Goal: Task Accomplishment & Management: Manage account settings

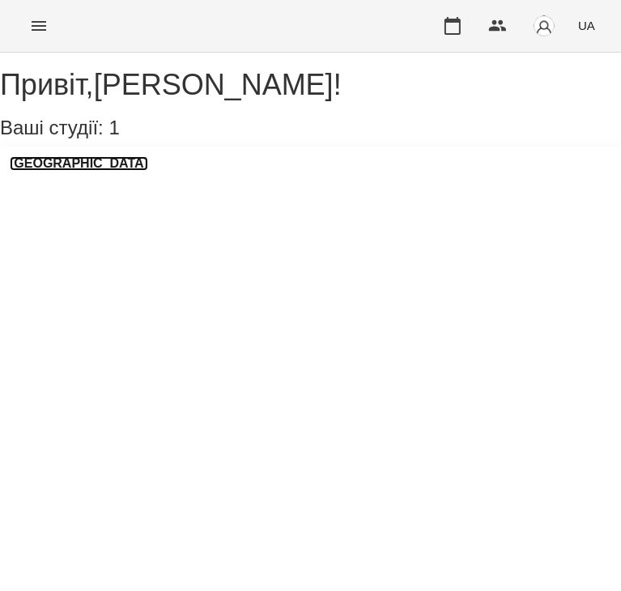
click at [68, 171] on h3 "[GEOGRAPHIC_DATA]" at bounding box center [79, 163] width 138 height 15
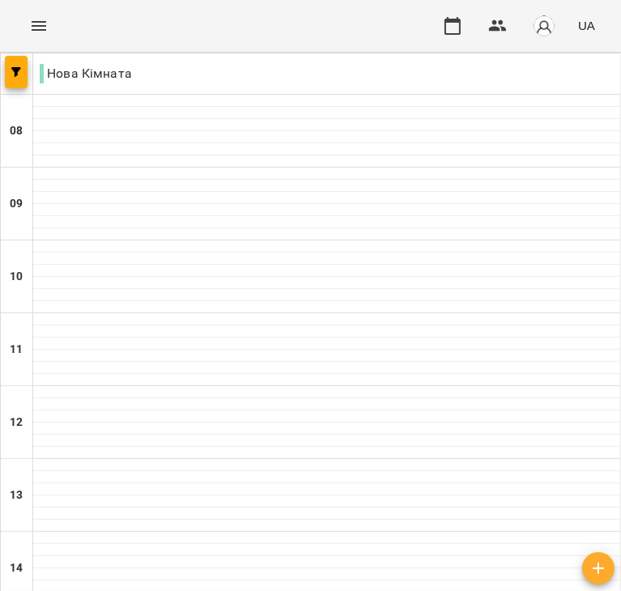
scroll to position [278, 0]
click at [158, 459] on div at bounding box center [326, 465] width 587 height 12
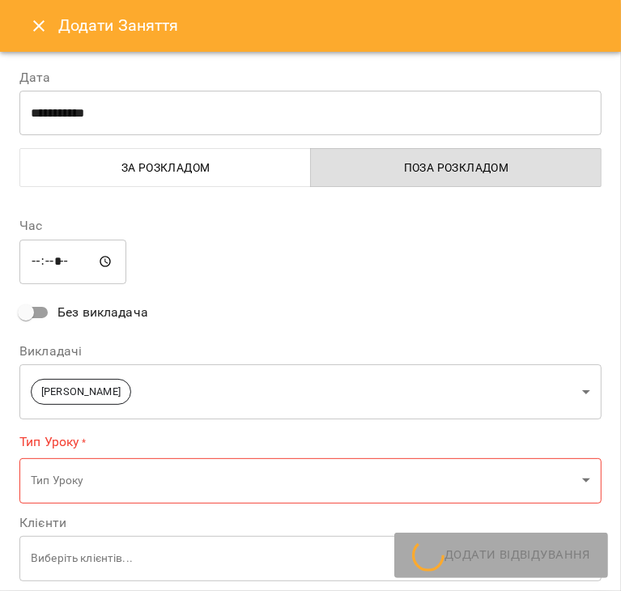
type input "**********"
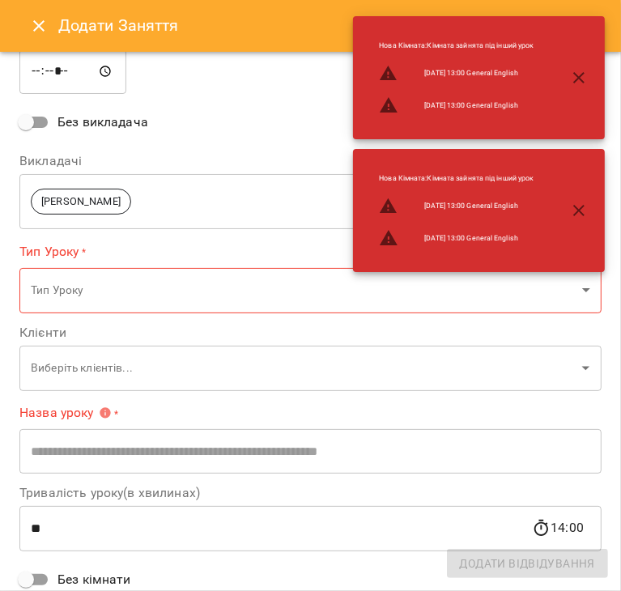
scroll to position [172, 0]
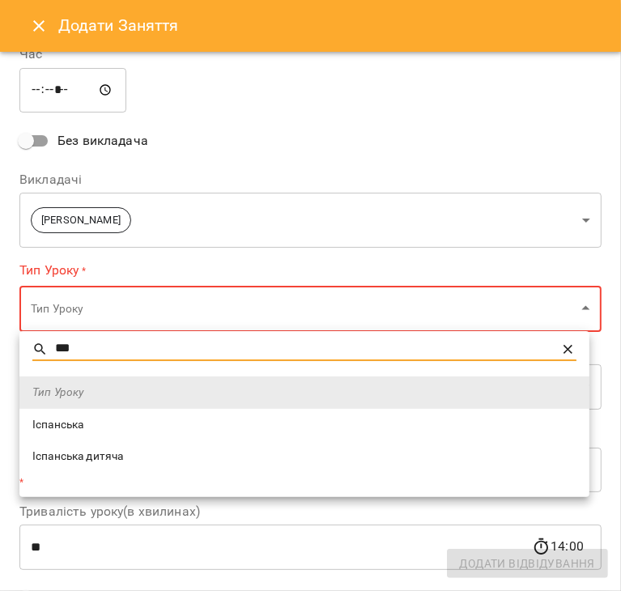
type input "***"
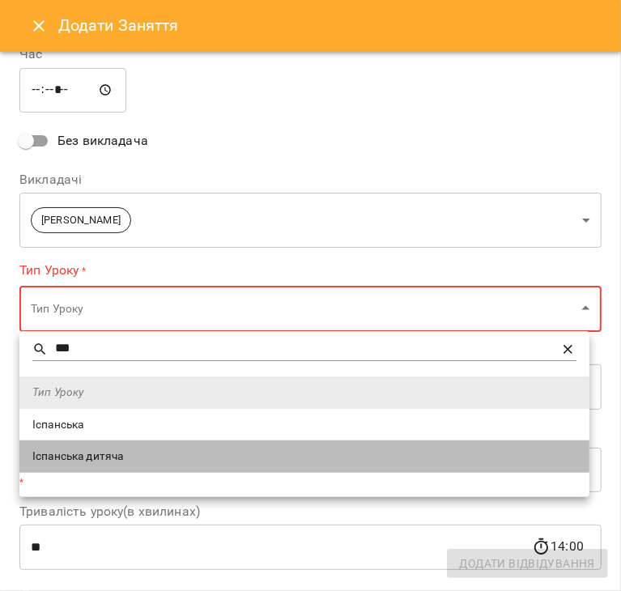
click at [104, 445] on li "Іспанська дитяча" at bounding box center [304, 457] width 570 height 32
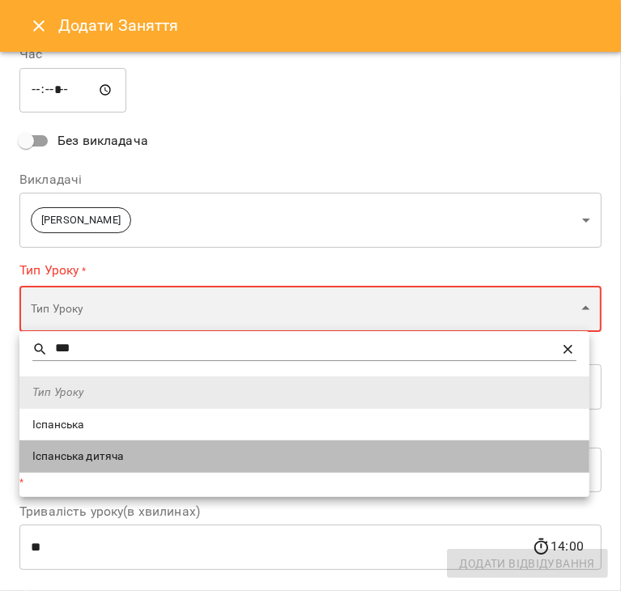
type input "**********"
type input "**"
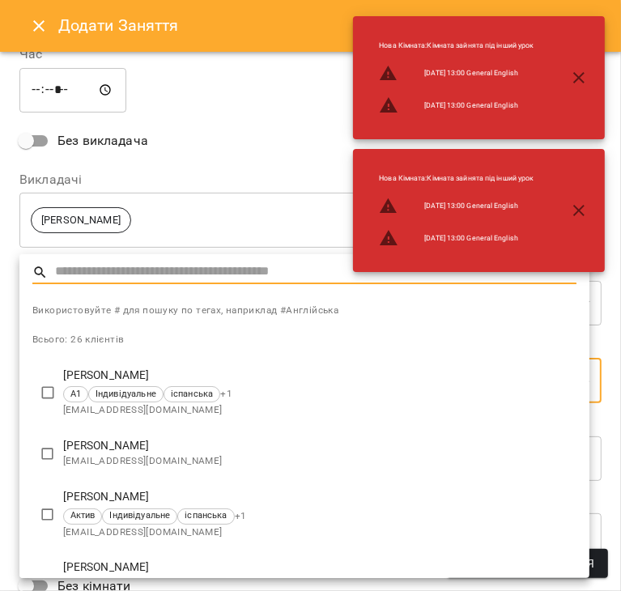
type input "*"
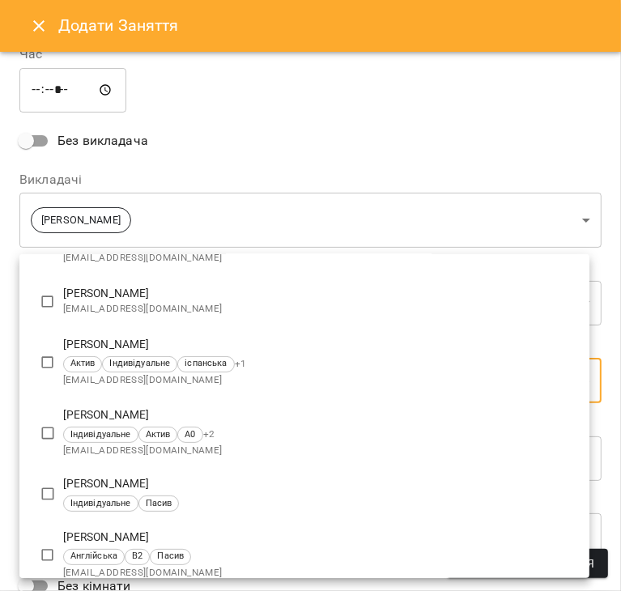
scroll to position [168, 0]
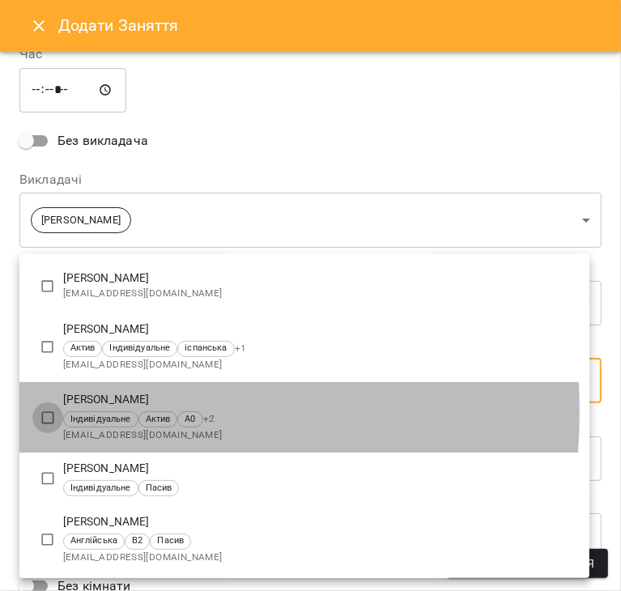
type input "**********"
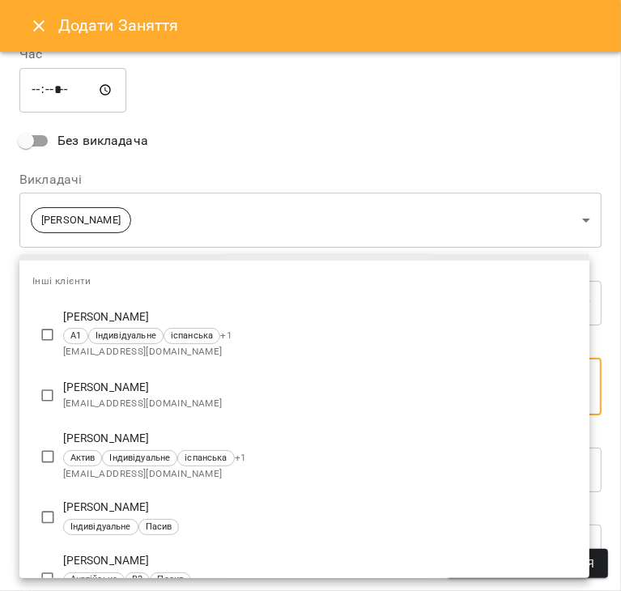
scroll to position [0, 0]
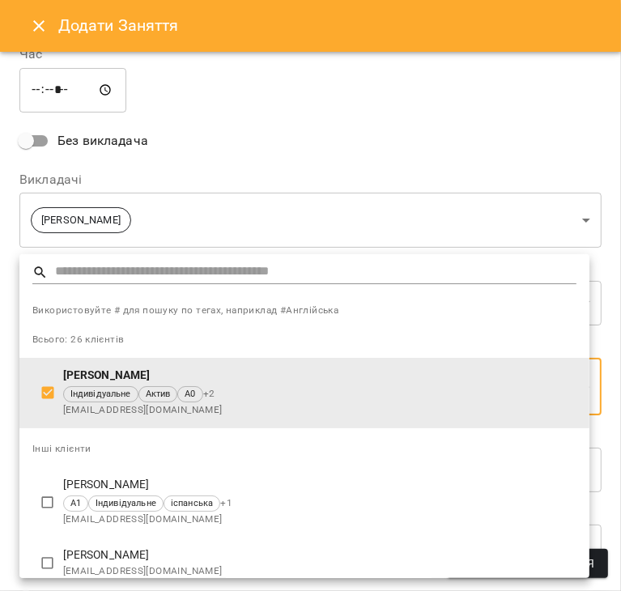
click at [476, 170] on div at bounding box center [310, 295] width 621 height 591
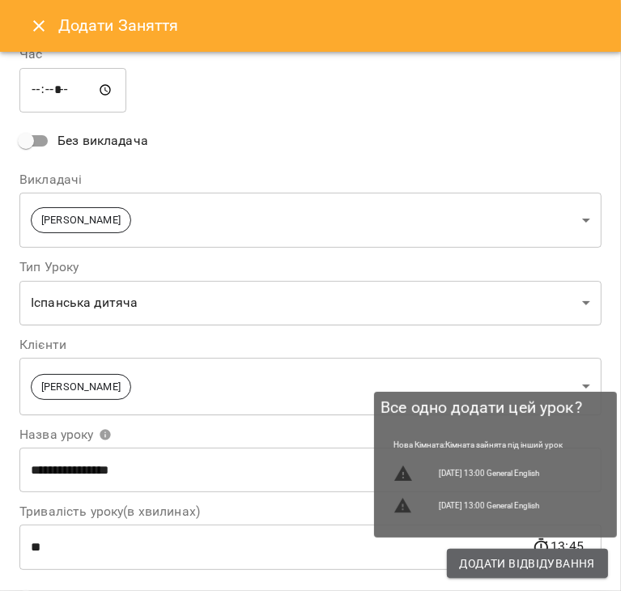
click at [534, 566] on span "Додати Відвідування" at bounding box center [527, 563] width 135 height 19
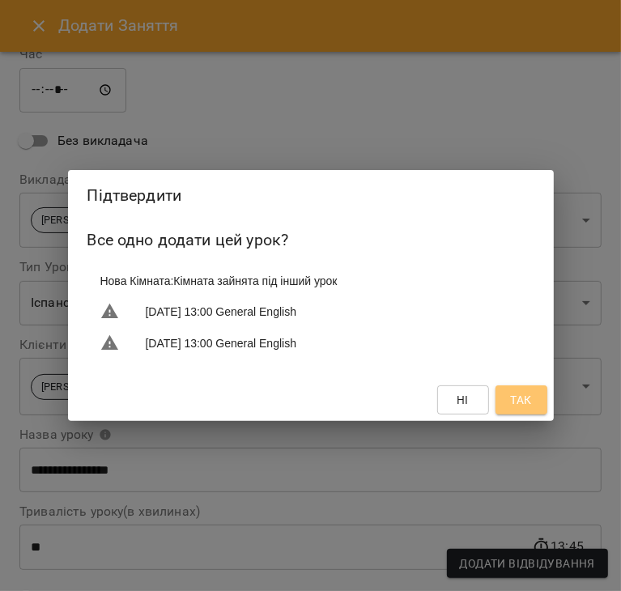
click at [517, 402] on span "Так" at bounding box center [520, 399] width 21 height 19
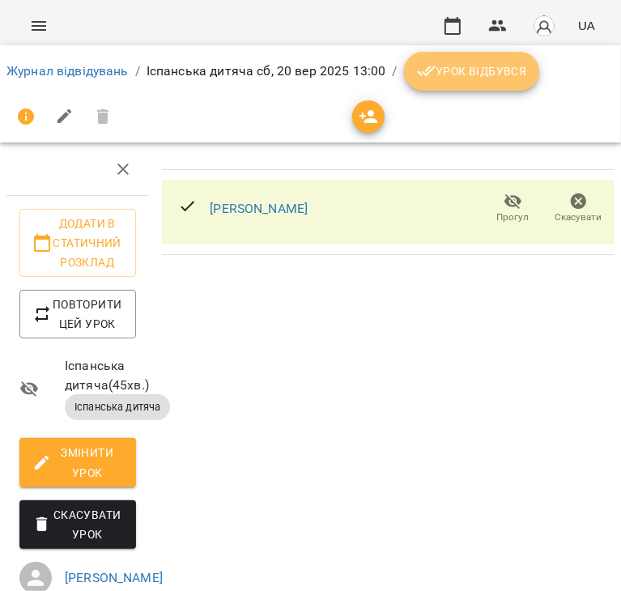
click at [483, 59] on button "Урок відбувся" at bounding box center [472, 71] width 136 height 39
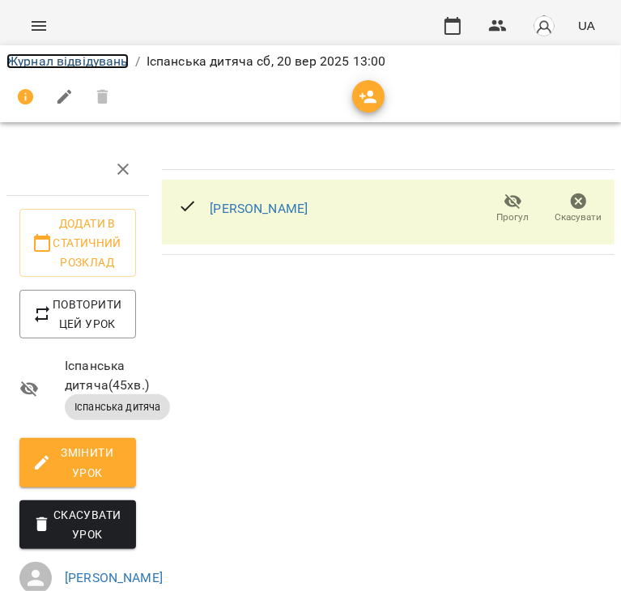
click at [98, 59] on link "Журнал відвідувань" at bounding box center [67, 60] width 122 height 15
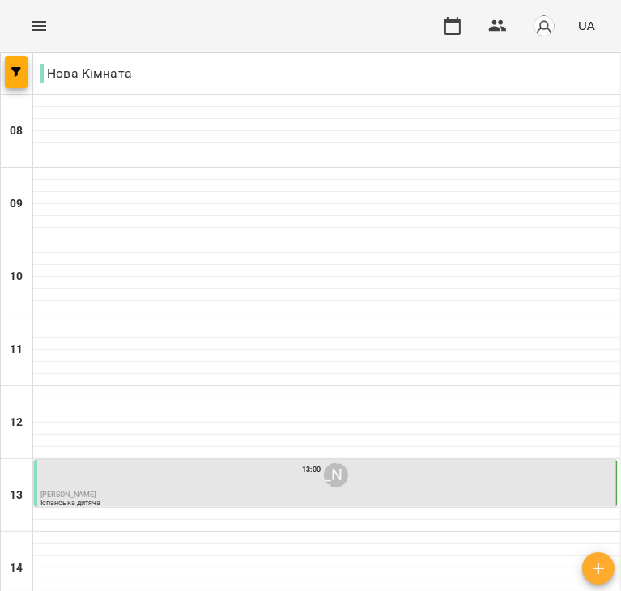
scroll to position [332, 0]
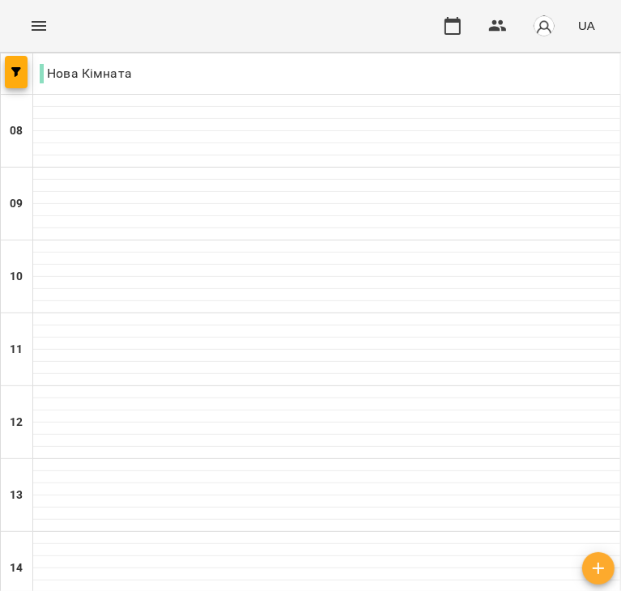
scroll to position [565, 0]
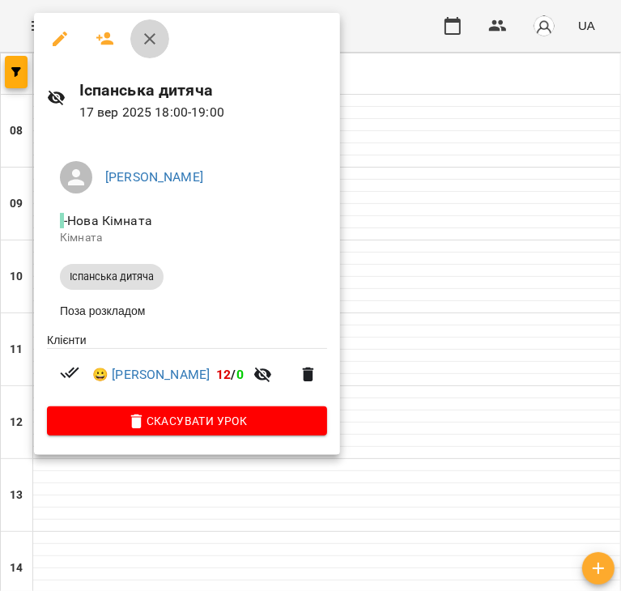
click at [148, 37] on icon "button" at bounding box center [149, 38] width 11 height 11
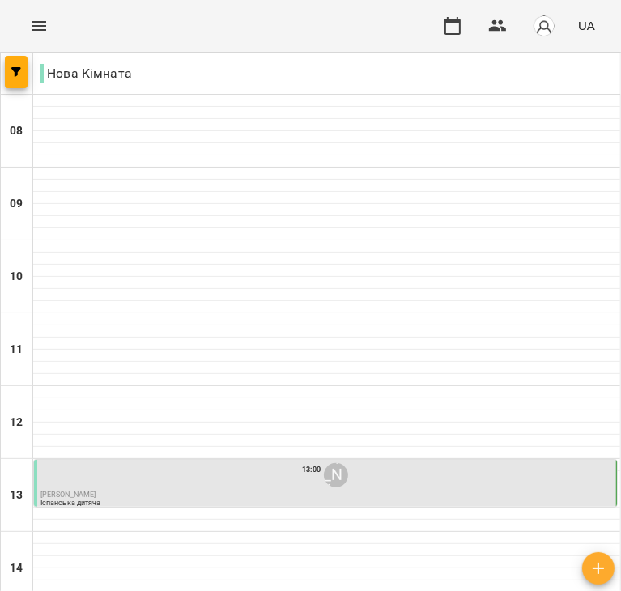
scroll to position [253, 0]
click at [470, 460] on div "13:00 [PERSON_NAME]" at bounding box center [326, 475] width 573 height 31
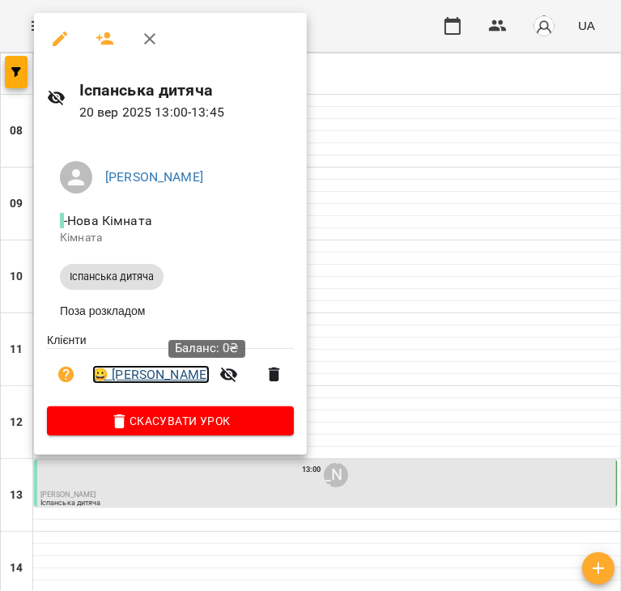
click at [210, 373] on link "😀 [PERSON_NAME]" at bounding box center [150, 374] width 117 height 19
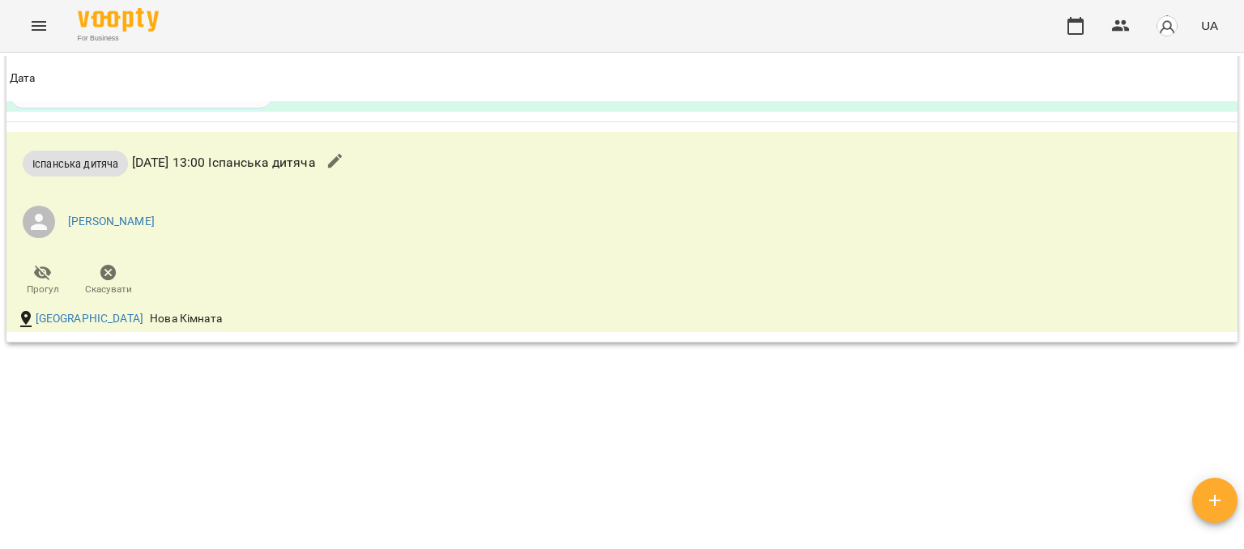
scroll to position [1143, 0]
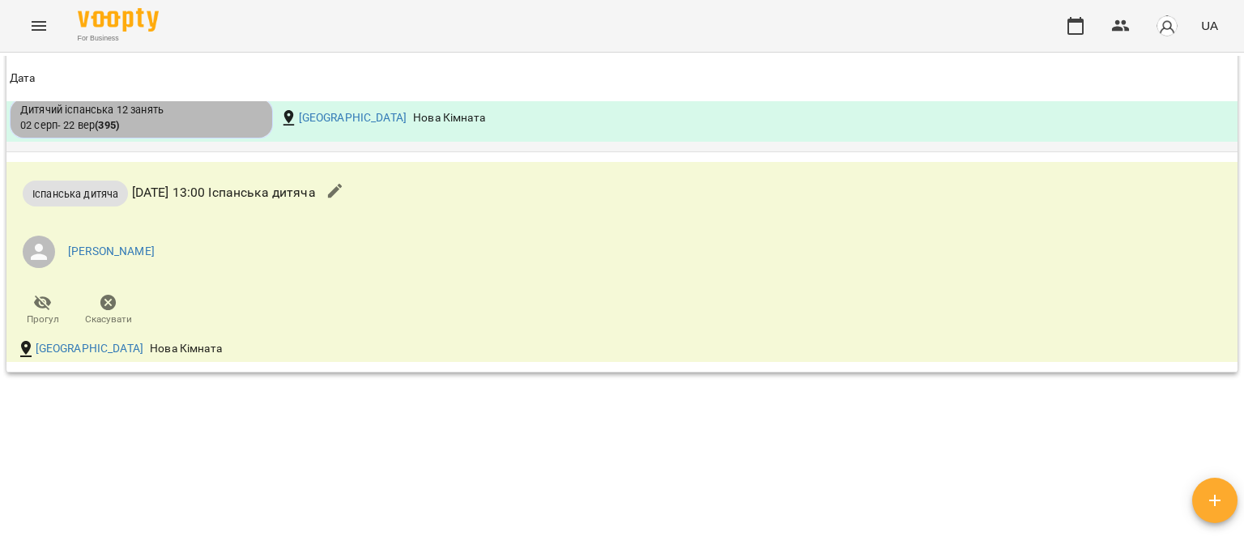
click at [155, 133] on div "Дитячий іспанська 12 занять [DATE] - [DATE] ( 395 )" at bounding box center [141, 118] width 242 height 30
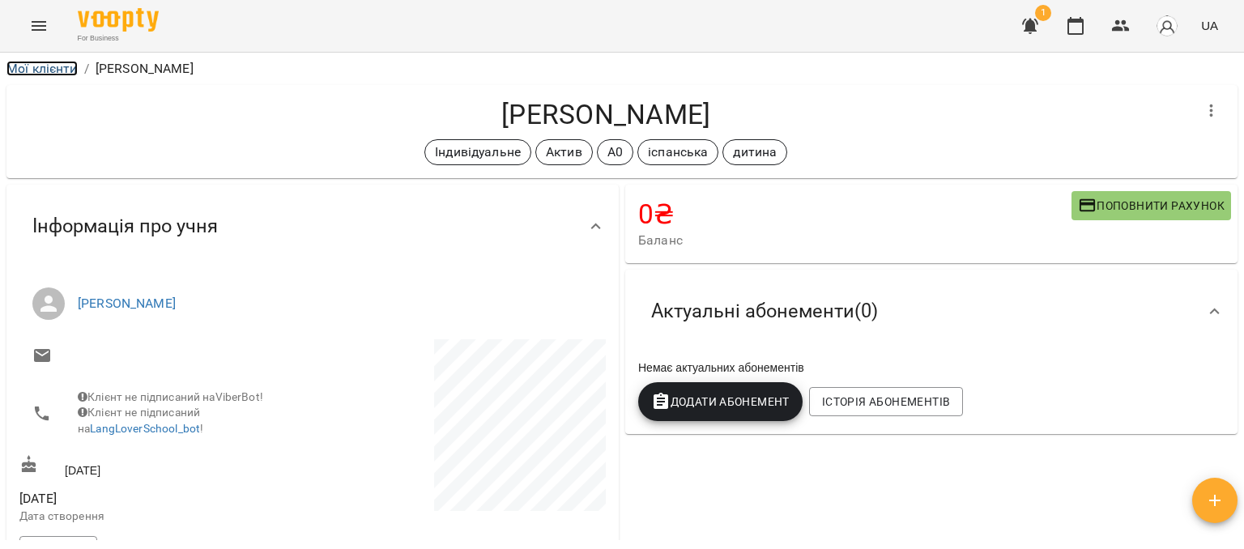
click at [55, 73] on link "Мої клієнти" at bounding box center [41, 68] width 71 height 15
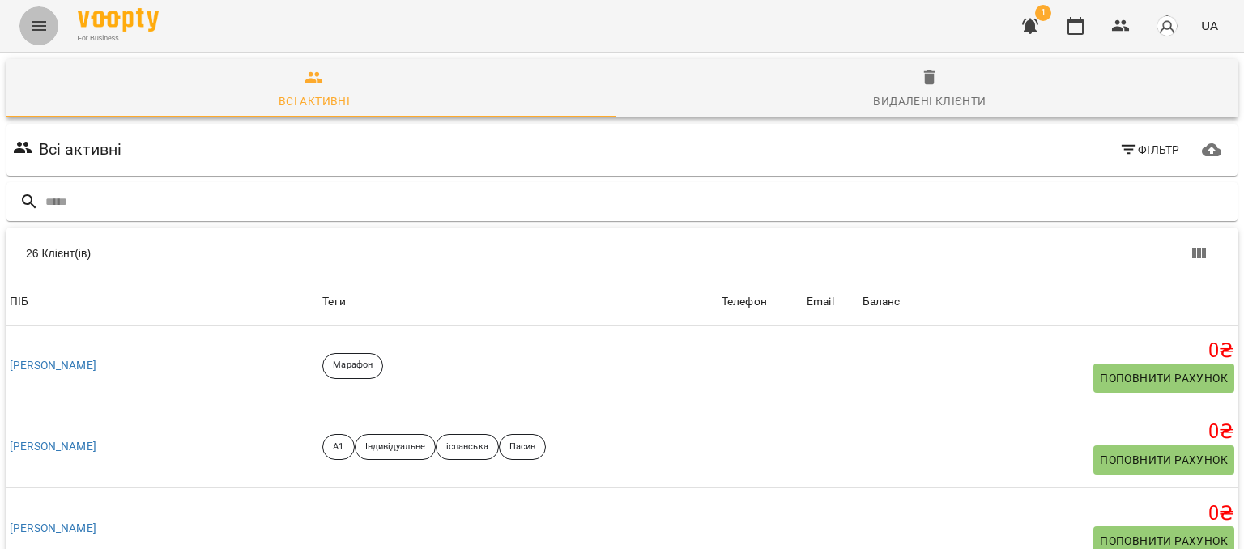
click at [45, 7] on button "Menu" at bounding box center [38, 25] width 39 height 39
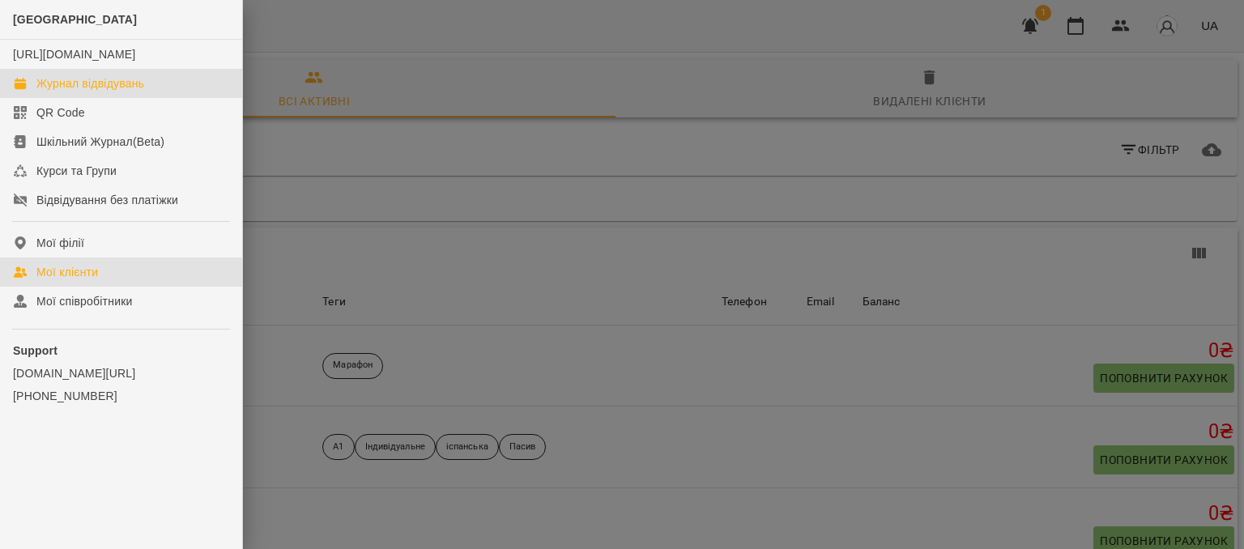
click at [113, 92] on div "Журнал відвідувань" at bounding box center [90, 83] width 108 height 16
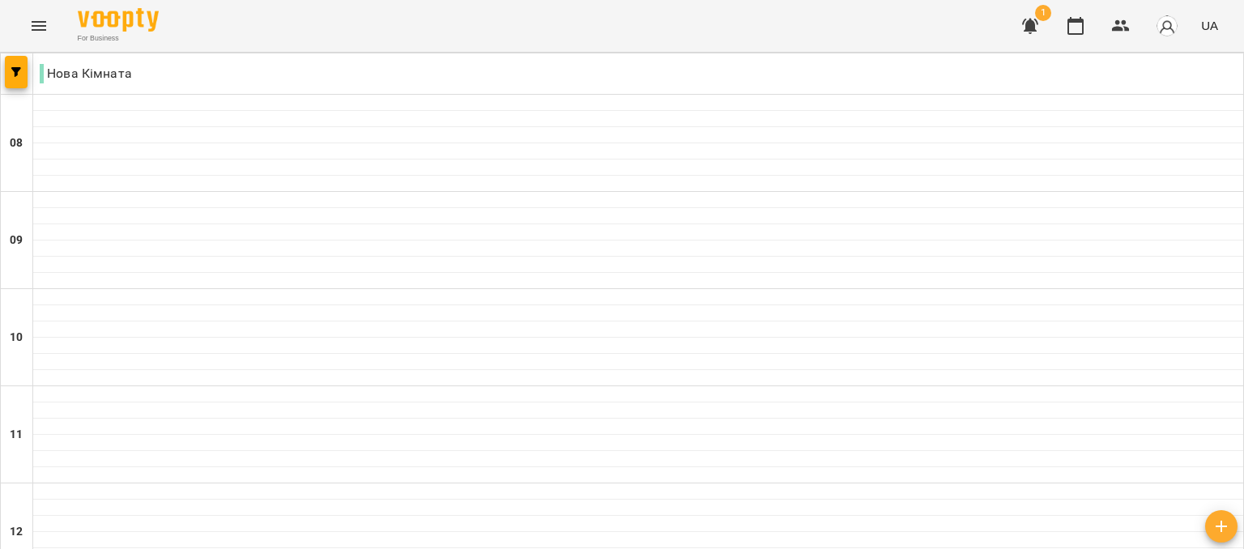
scroll to position [498, 0]
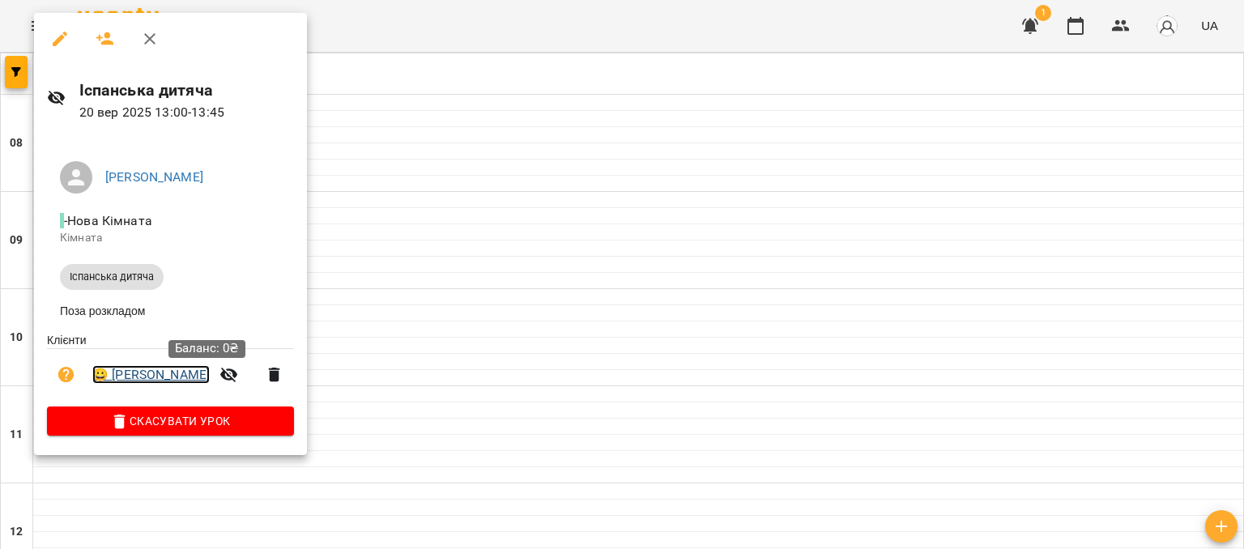
click at [210, 383] on link "😀 [PERSON_NAME]" at bounding box center [150, 374] width 117 height 19
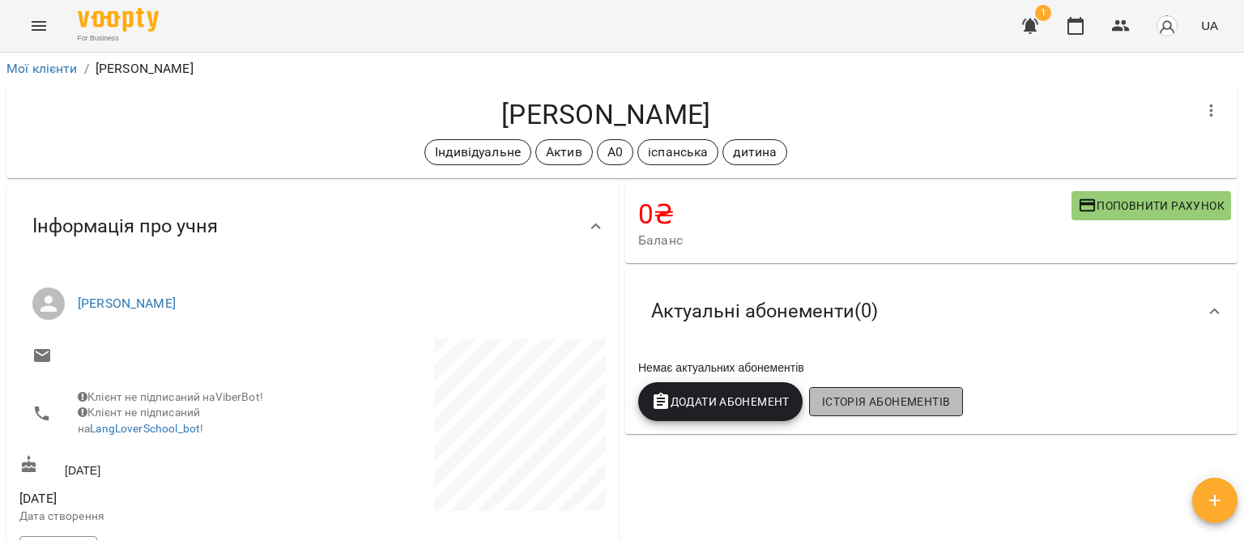
click at [842, 398] on span "Історія абонементів" at bounding box center [886, 401] width 128 height 19
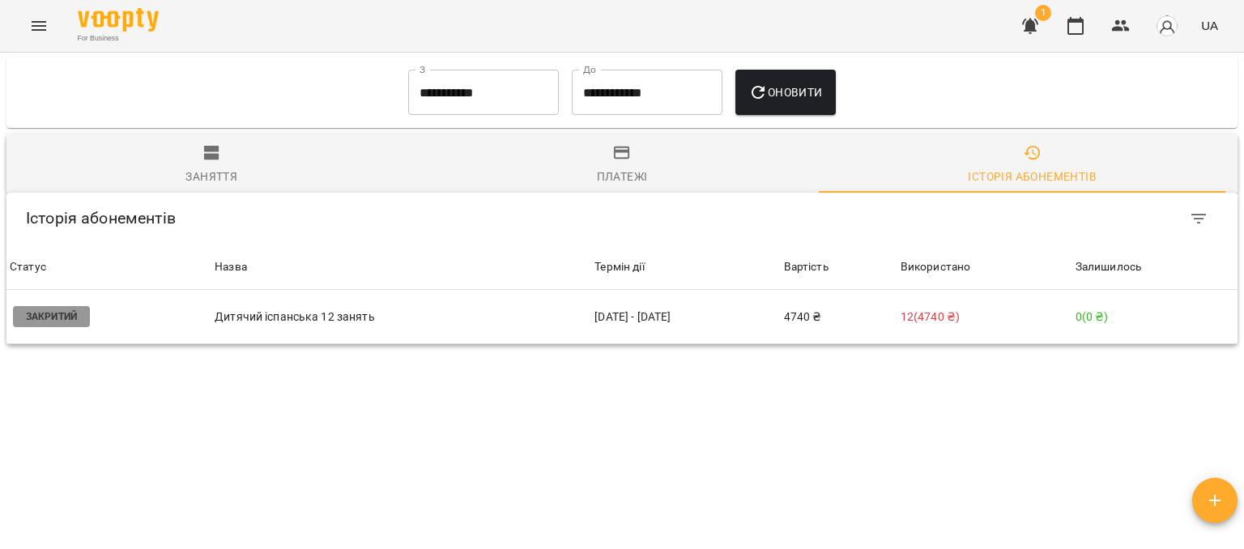
scroll to position [732, 0]
